Goal: Transaction & Acquisition: Purchase product/service

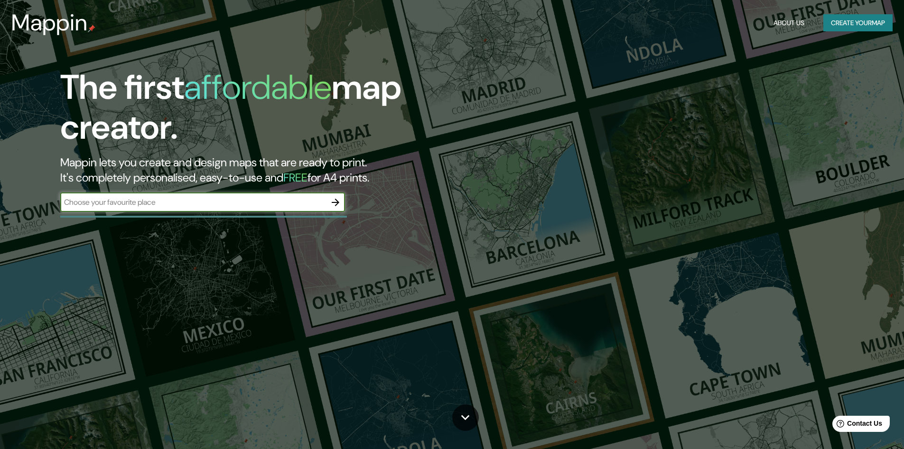
click at [232, 207] on input "text" at bounding box center [193, 202] width 266 height 11
type input "[GEOGRAPHIC_DATA]"
click at [271, 196] on div "chile ​" at bounding box center [202, 202] width 285 height 19
click at [863, 12] on div "Mappin About Us Create your map" at bounding box center [452, 23] width 904 height 30
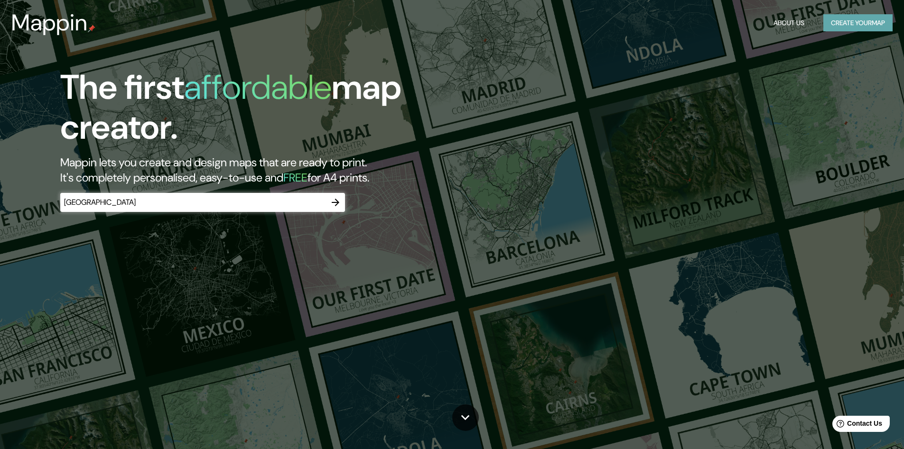
click at [864, 20] on button "Create your map" at bounding box center [858, 23] width 69 height 18
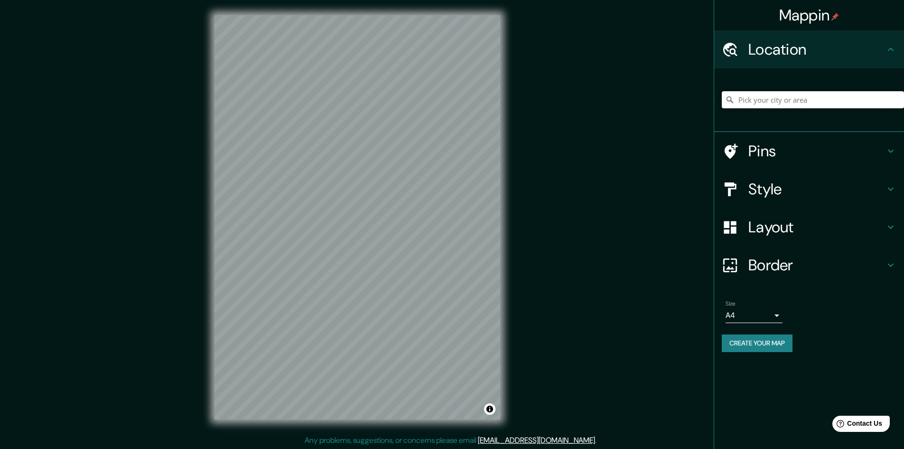
click at [752, 103] on input "Pick your city or area" at bounding box center [813, 99] width 182 height 17
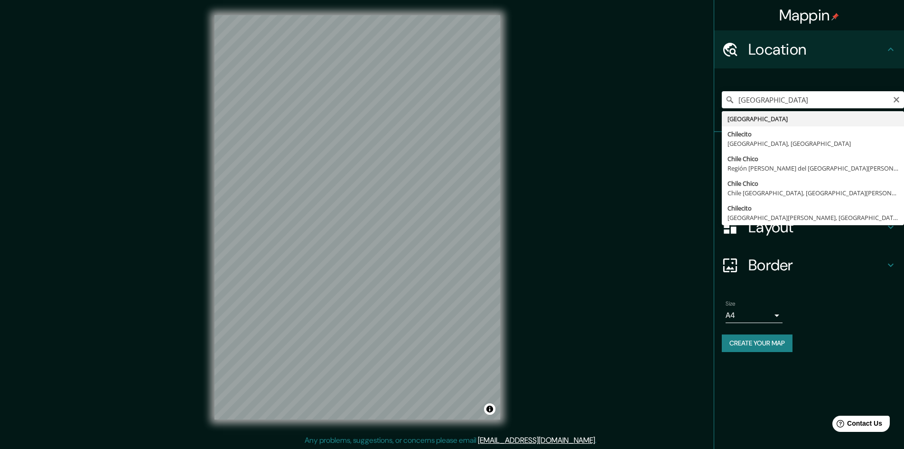
type input "[GEOGRAPHIC_DATA]"
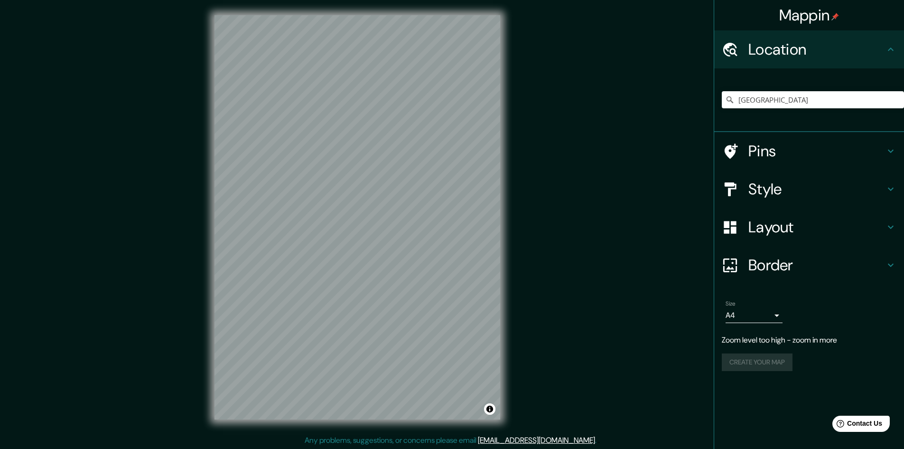
click at [810, 152] on h4 "Pins" at bounding box center [817, 150] width 137 height 19
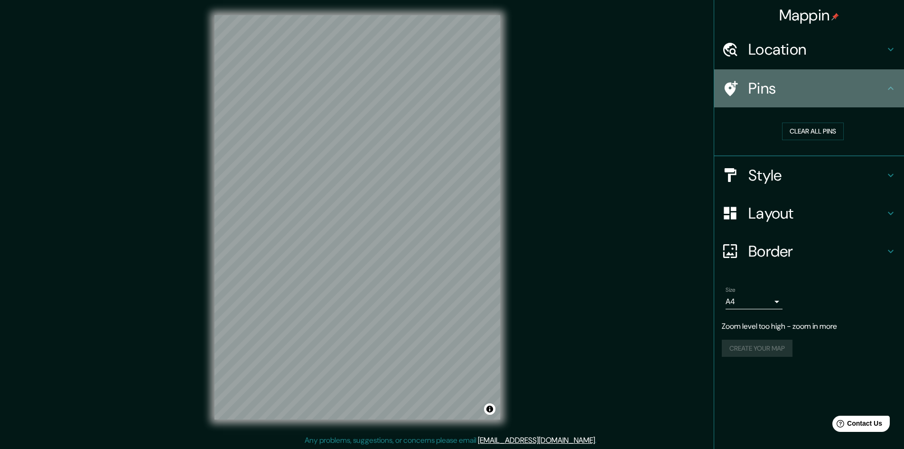
click at [890, 88] on icon at bounding box center [890, 88] width 11 height 11
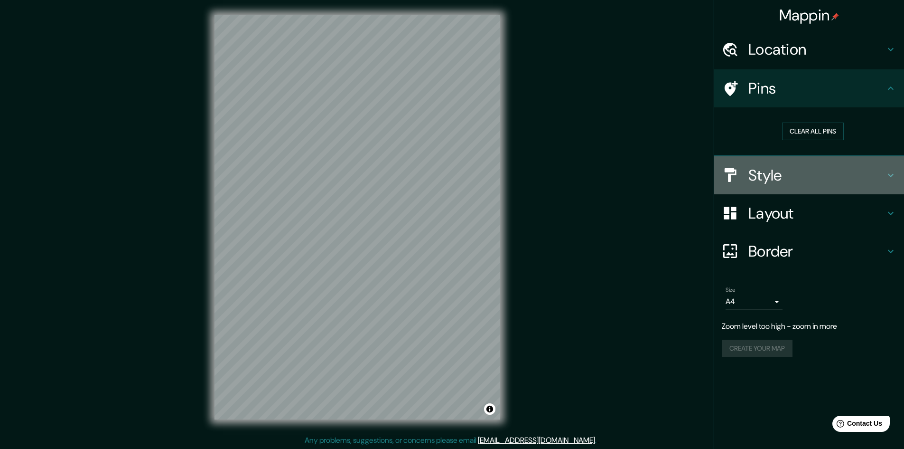
click at [889, 171] on icon at bounding box center [890, 174] width 11 height 11
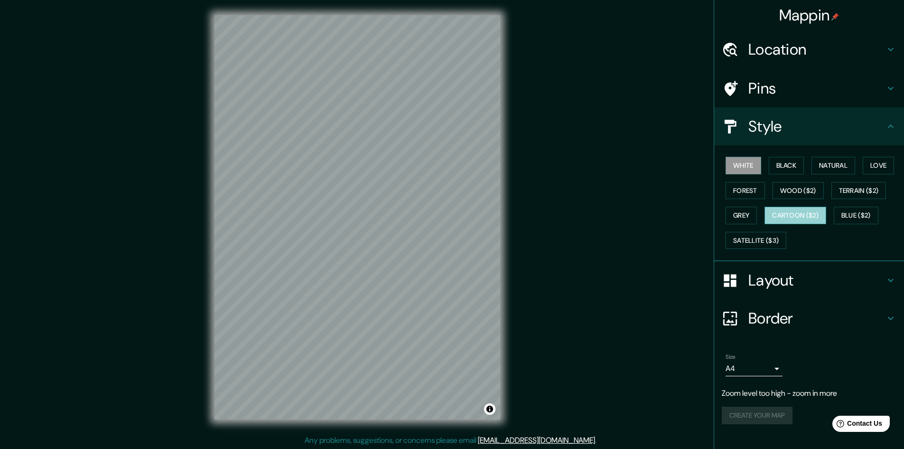
click at [804, 216] on button "Cartoon ($2)" at bounding box center [796, 215] width 62 height 18
click at [762, 237] on button "Satellite ($3)" at bounding box center [756, 241] width 61 height 18
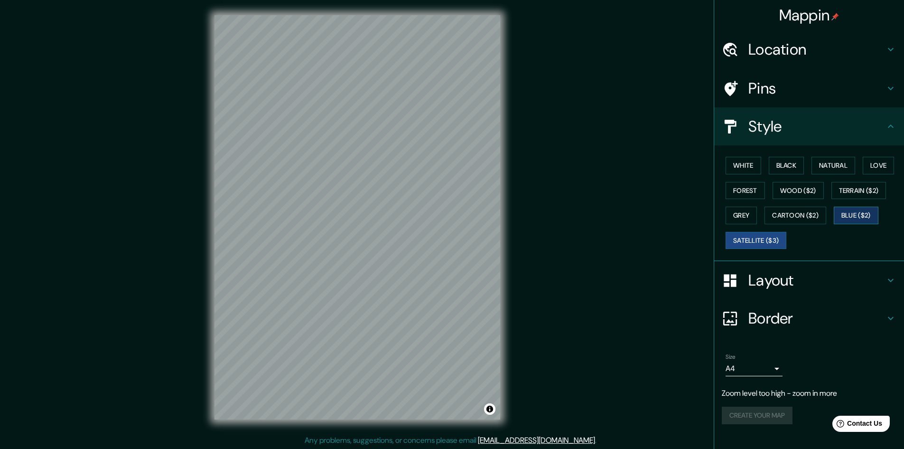
click at [849, 209] on button "Blue ($2)" at bounding box center [856, 215] width 45 height 18
click at [806, 217] on button "Cartoon ($2)" at bounding box center [796, 215] width 62 height 18
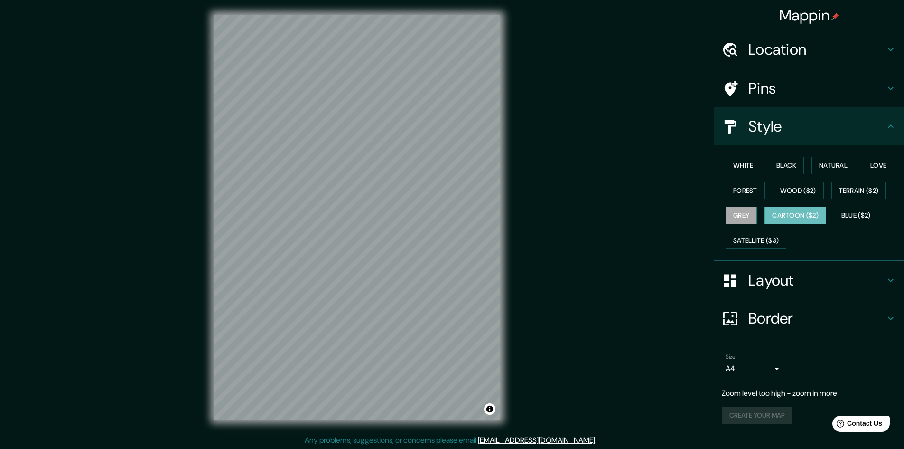
click at [747, 209] on button "Grey" at bounding box center [741, 215] width 31 height 18
click at [843, 191] on button "Terrain ($2)" at bounding box center [859, 191] width 55 height 18
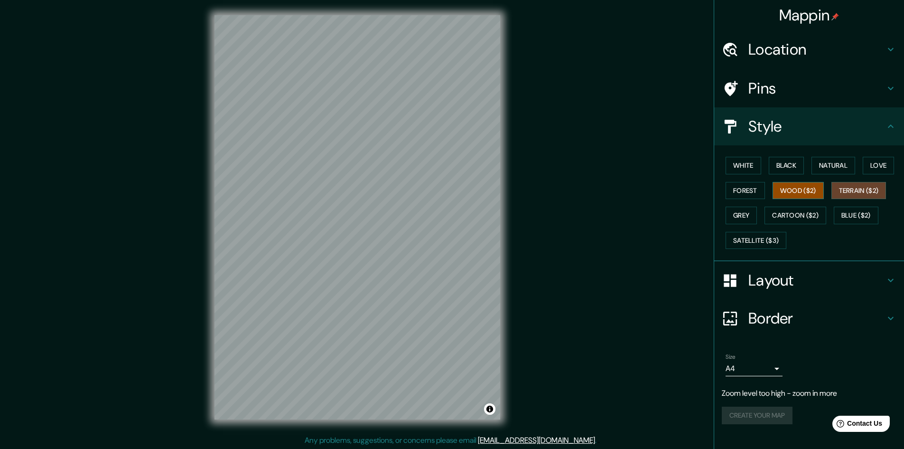
click at [806, 191] on button "Wood ($2)" at bounding box center [798, 191] width 51 height 18
click at [743, 189] on button "Forest" at bounding box center [745, 191] width 39 height 18
click at [892, 49] on icon at bounding box center [891, 49] width 6 height 3
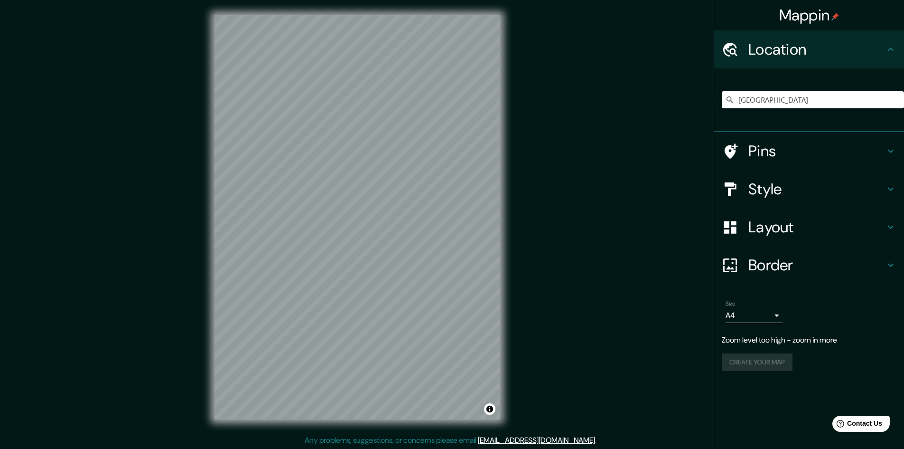
click at [892, 224] on icon at bounding box center [890, 226] width 11 height 11
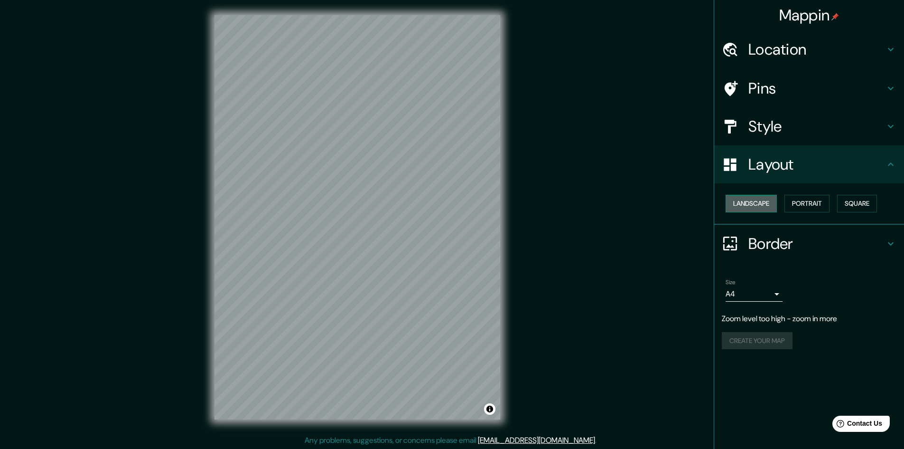
click at [766, 207] on button "Landscape" at bounding box center [751, 204] width 51 height 18
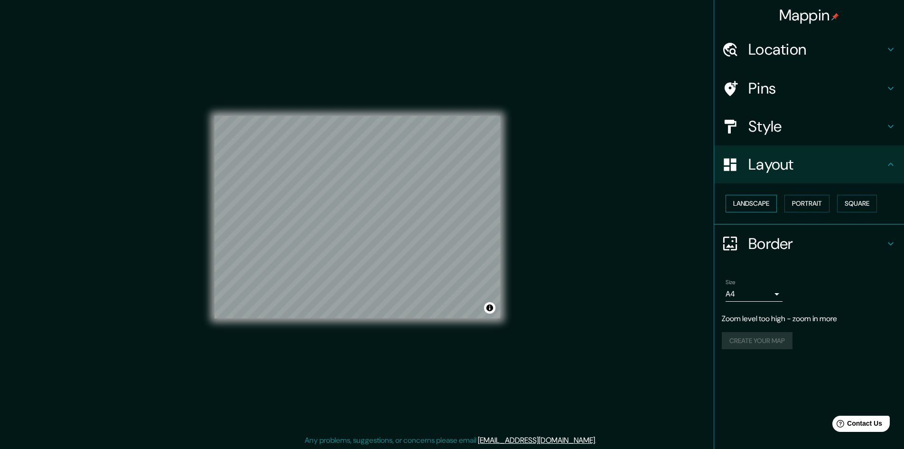
click at [766, 207] on button "Landscape" at bounding box center [751, 204] width 51 height 18
click at [808, 204] on button "Portrait" at bounding box center [807, 204] width 45 height 18
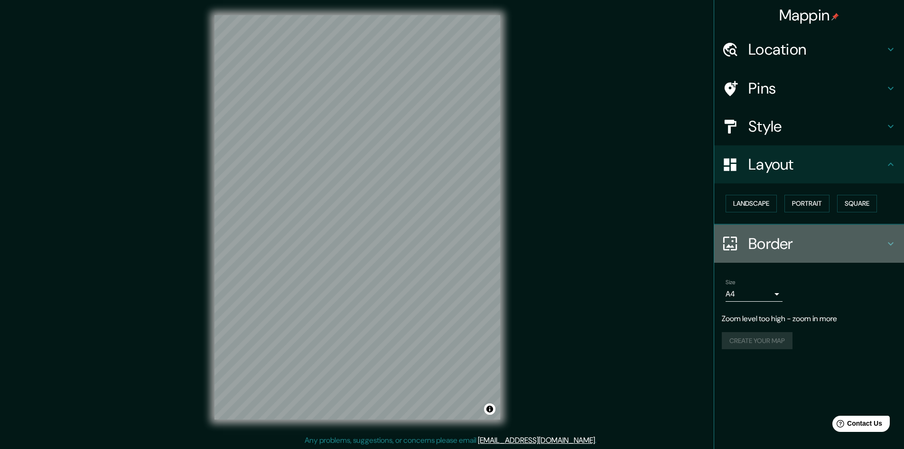
click at [890, 242] on icon at bounding box center [890, 243] width 11 height 11
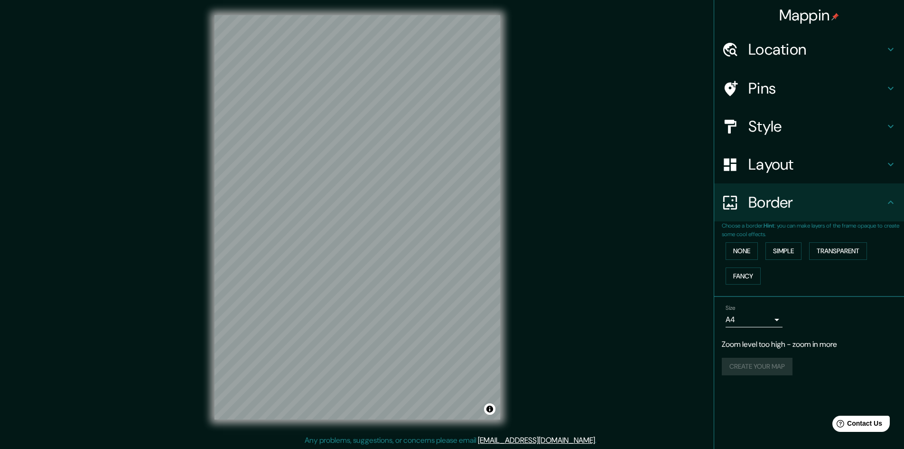
click at [893, 205] on icon at bounding box center [890, 202] width 11 height 11
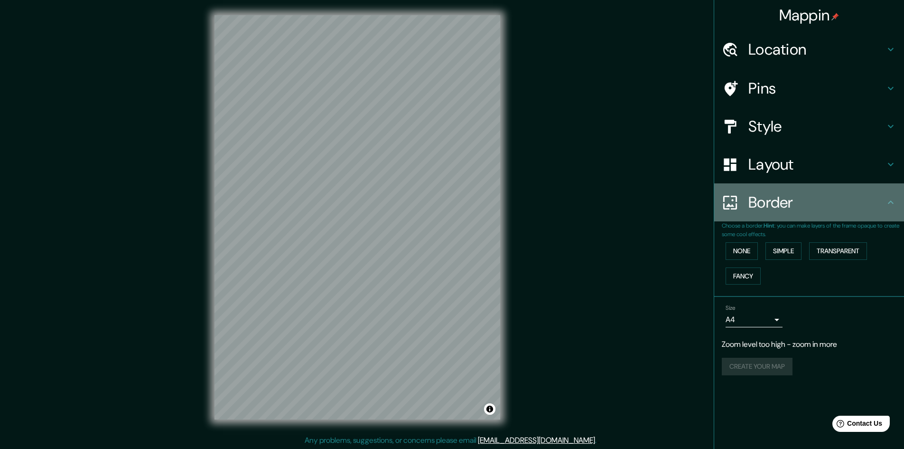
click at [891, 202] on icon at bounding box center [890, 202] width 11 height 11
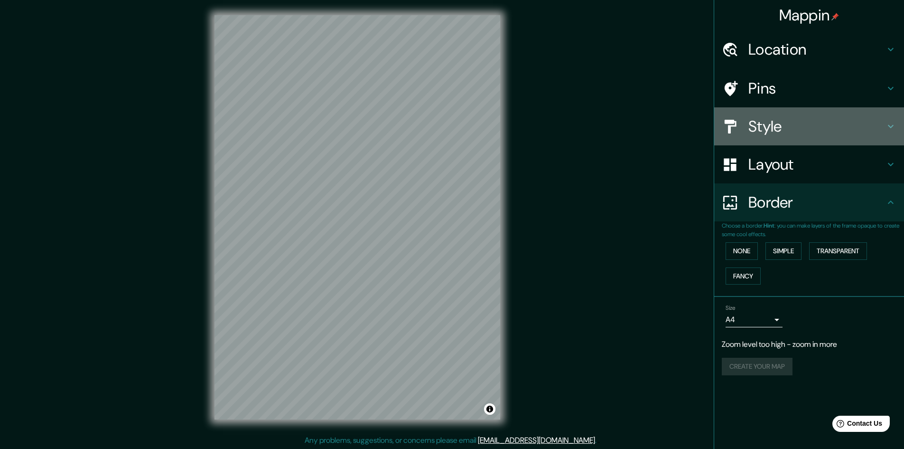
click at [890, 130] on icon at bounding box center [890, 126] width 11 height 11
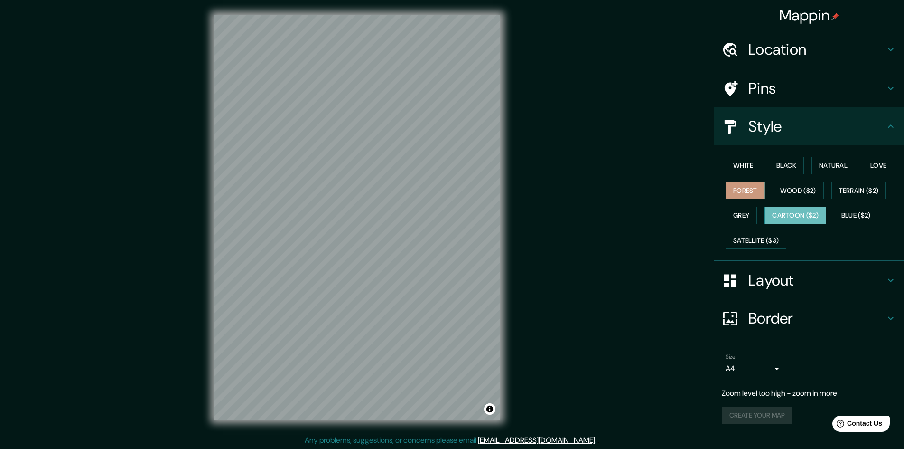
click at [817, 215] on button "Cartoon ($2)" at bounding box center [796, 215] width 62 height 18
click at [747, 194] on button "Forest" at bounding box center [745, 191] width 39 height 18
click at [800, 192] on button "Wood ($2)" at bounding box center [798, 191] width 51 height 18
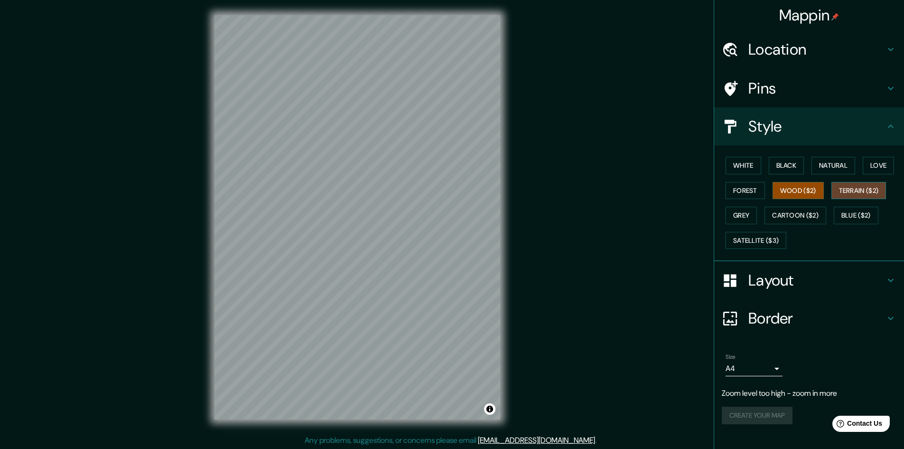
click at [855, 188] on button "Terrain ($2)" at bounding box center [859, 191] width 55 height 18
click at [875, 161] on button "Love" at bounding box center [878, 166] width 31 height 18
click at [845, 164] on button "Natural" at bounding box center [834, 166] width 44 height 18
click at [787, 166] on button "Black" at bounding box center [787, 166] width 36 height 18
click at [749, 166] on button "White" at bounding box center [744, 166] width 36 height 18
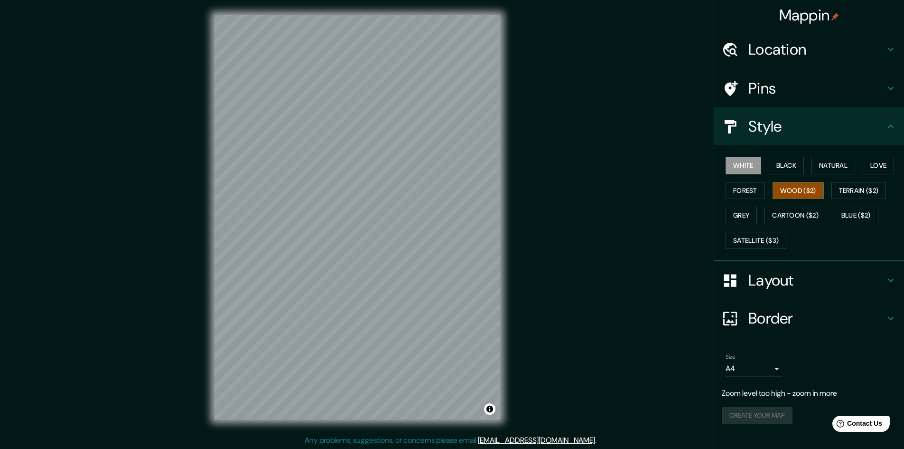
click at [802, 191] on button "Wood ($2)" at bounding box center [798, 191] width 51 height 18
click at [844, 194] on button "Terrain ($2)" at bounding box center [859, 191] width 55 height 18
click at [748, 216] on button "Grey" at bounding box center [741, 215] width 31 height 18
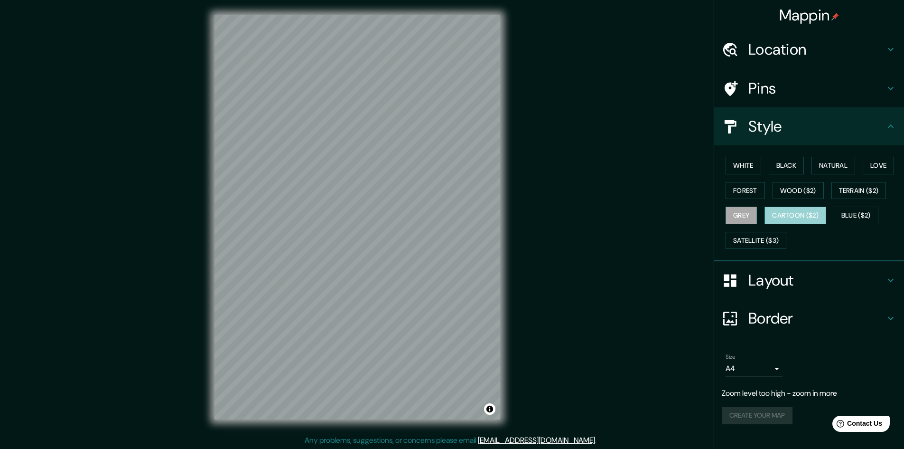
click at [786, 213] on button "Cartoon ($2)" at bounding box center [796, 215] width 62 height 18
click at [852, 213] on button "Blue ($2)" at bounding box center [856, 215] width 45 height 18
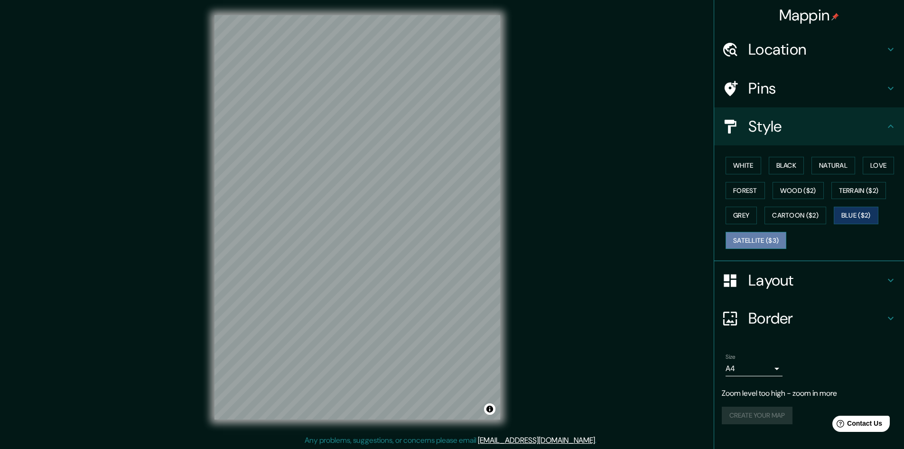
click at [767, 241] on button "Satellite ($3)" at bounding box center [756, 241] width 61 height 18
click at [748, 214] on button "Grey" at bounding box center [741, 215] width 31 height 18
click at [735, 184] on button "Forest" at bounding box center [745, 191] width 39 height 18
